Goal: Information Seeking & Learning: Learn about a topic

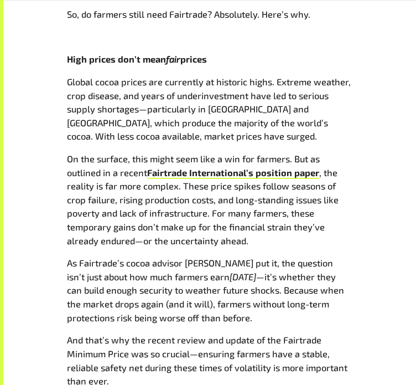
scroll to position [494, 0]
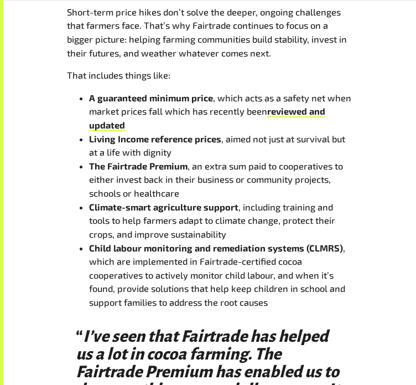
scroll to position [992, 0]
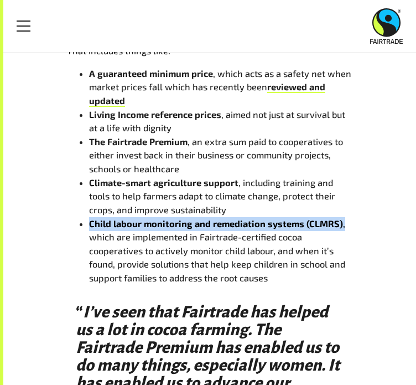
drag, startPoint x: 343, startPoint y: 240, endPoint x: 89, endPoint y: 237, distance: 254.0
click at [89, 237] on li "Child labour monitoring and remediation systems (CLMRS) , which are implemented…" at bounding box center [220, 251] width 263 height 68
copy li "Child labour monitoring and remediation systems (CLMRS) ,"
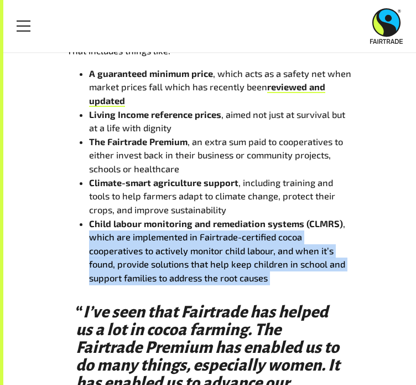
drag, startPoint x: 87, startPoint y: 254, endPoint x: 282, endPoint y: 297, distance: 199.4
click at [282, 285] on ul "A guaranteed minimum price , which acts as a safety net when market prices fall…" at bounding box center [210, 176] width 286 height 218
copy li "which are implemented in Fairtrade-certified cocoa cooperatives to actively mon…"
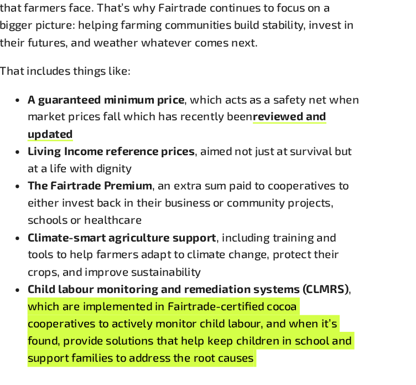
scroll to position [941, 0]
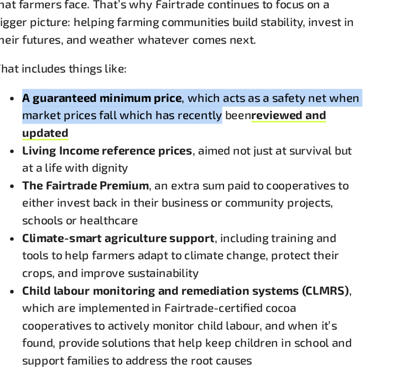
drag, startPoint x: 90, startPoint y: 141, endPoint x: 242, endPoint y: 158, distance: 152.6
click at [242, 158] on li "A guaranteed minimum price , which acts as a safety net when market prices fall…" at bounding box center [220, 138] width 263 height 41
click at [242, 144] on span ", which acts as a safety net when market prices fall which has recently been" at bounding box center [220, 132] width 262 height 24
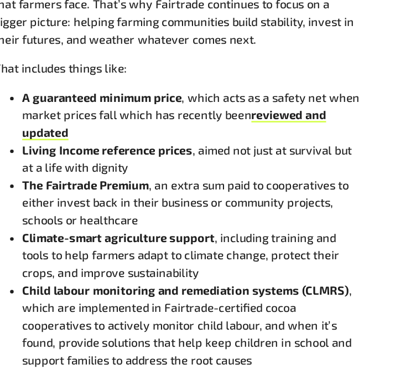
click at [258, 175] on span ", aimed not just at survival but at a life with dignity" at bounding box center [217, 172] width 256 height 24
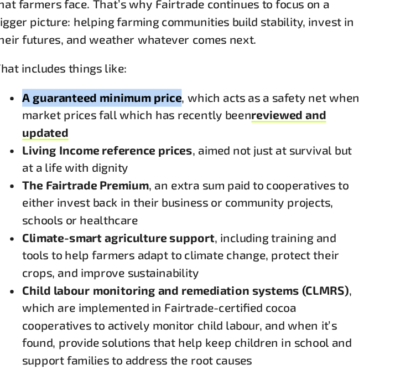
drag, startPoint x: 91, startPoint y: 141, endPoint x: 211, endPoint y: 140, distance: 120.1
click at [211, 130] on span "A guaranteed minimum price" at bounding box center [151, 125] width 124 height 11
copy span "A guaranteed minimum price"
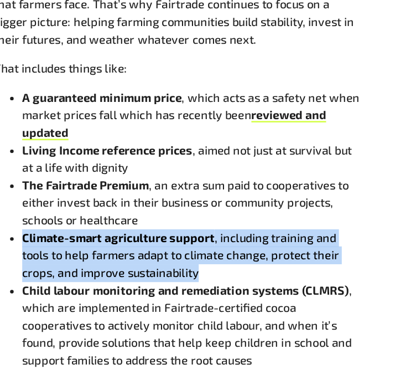
drag, startPoint x: 91, startPoint y: 250, endPoint x: 237, endPoint y: 274, distance: 148.1
click at [237, 268] on li "Climate-smart agriculture support , including training and tools to help farmer…" at bounding box center [220, 247] width 263 height 41
copy li "Climate-smart agriculture support , including training and tools to help farmer…"
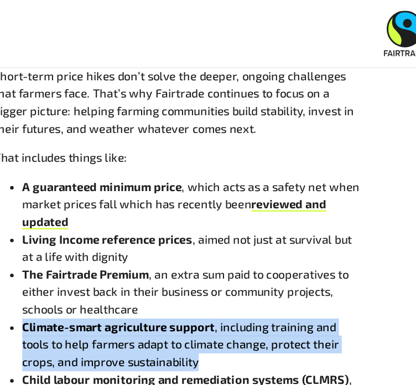
scroll to position [905, 0]
